Goal: Information Seeking & Learning: Find specific page/section

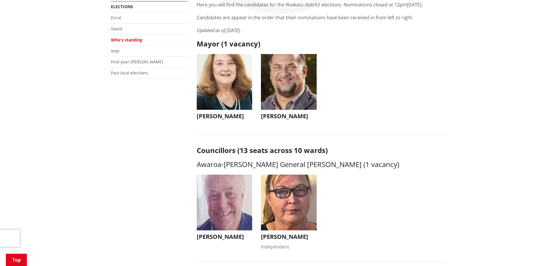
scroll to position [88, 0]
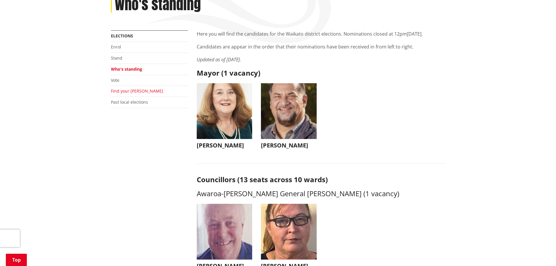
click at [121, 92] on link "Find your [PERSON_NAME]" at bounding box center [137, 91] width 52 height 6
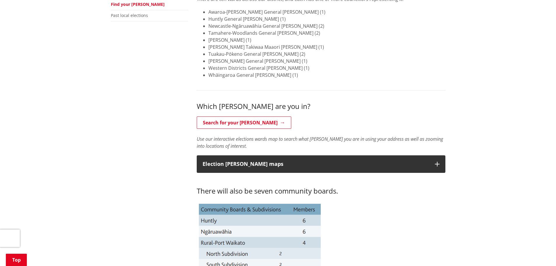
scroll to position [175, 0]
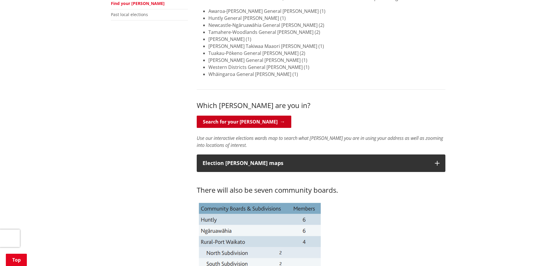
click at [227, 123] on link "Search for your ward" at bounding box center [244, 122] width 95 height 12
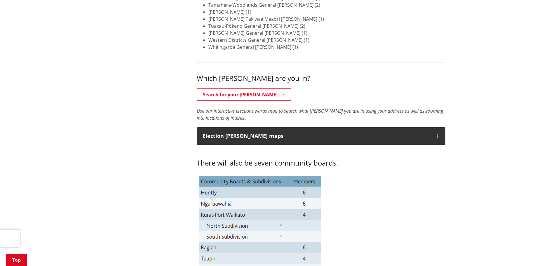
scroll to position [234, 0]
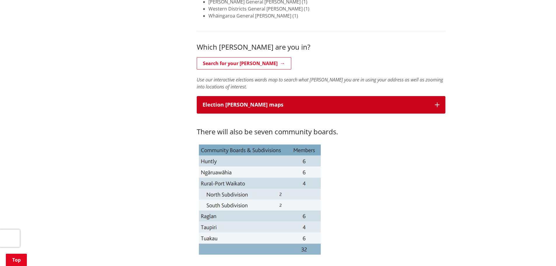
click at [238, 105] on p "Election ward maps" at bounding box center [316, 105] width 227 height 6
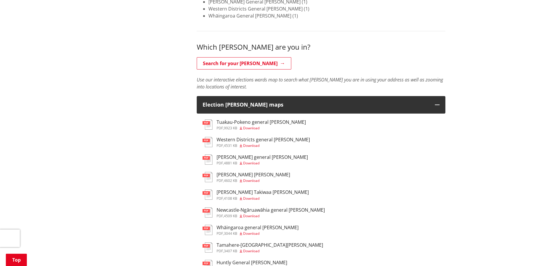
click at [244, 122] on h3 "Tuakau-Pokeno general ward" at bounding box center [261, 122] width 89 height 6
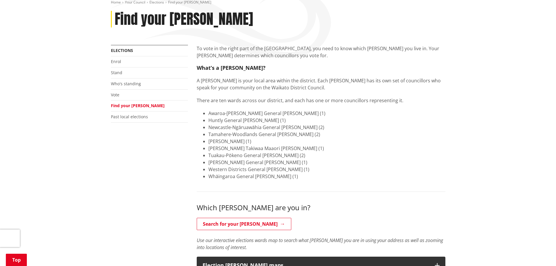
scroll to position [29, 0]
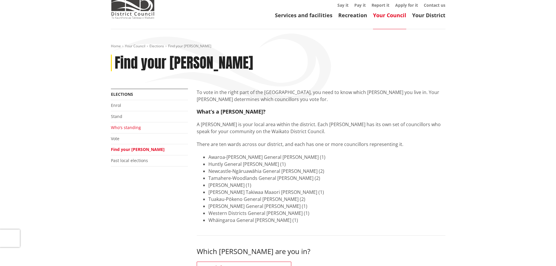
click at [120, 125] on link "Who's standing" at bounding box center [126, 128] width 30 height 6
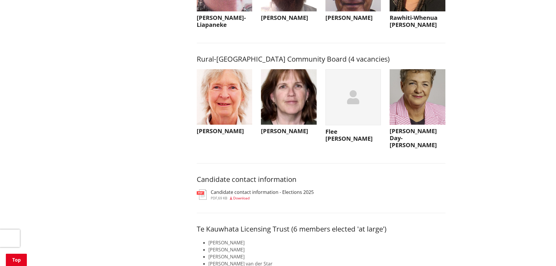
scroll to position [2686, 0]
